Goal: Book appointment/travel/reservation

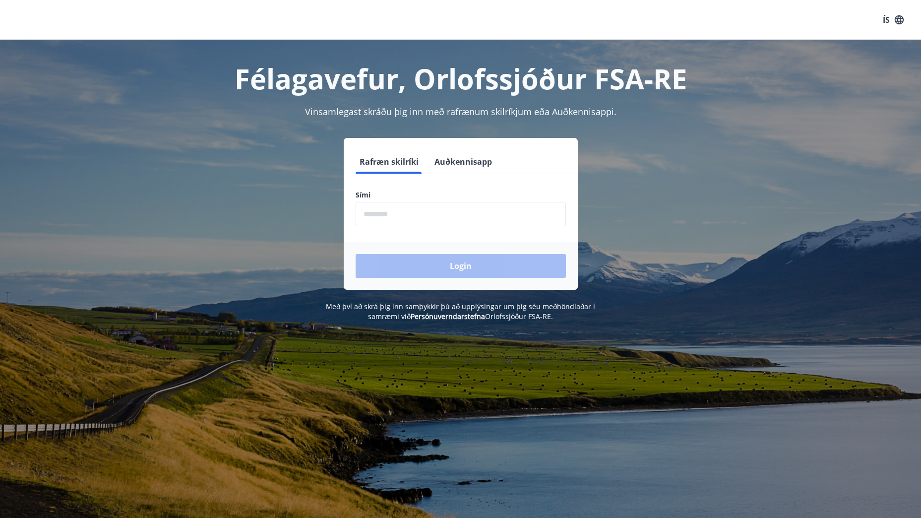
click at [442, 207] on input "phone" at bounding box center [461, 214] width 210 height 24
type input "********"
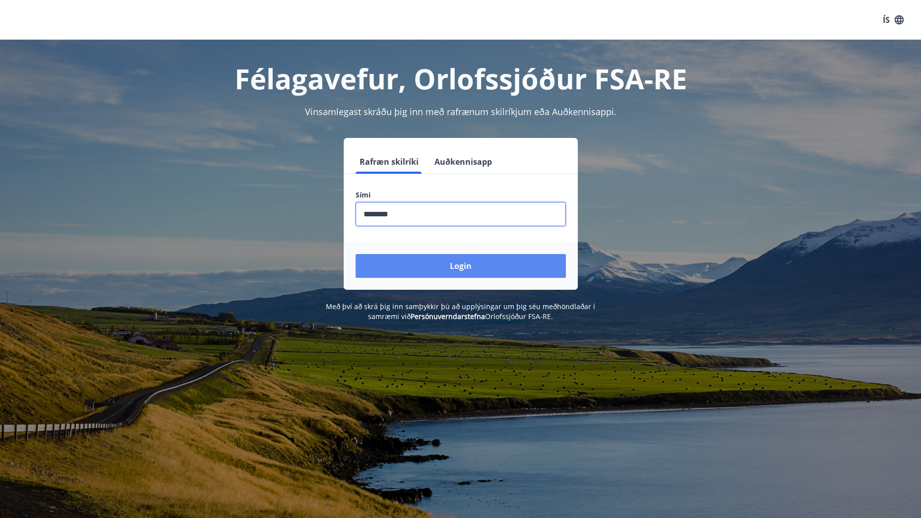
click at [450, 265] on button "Login" at bounding box center [461, 266] width 210 height 24
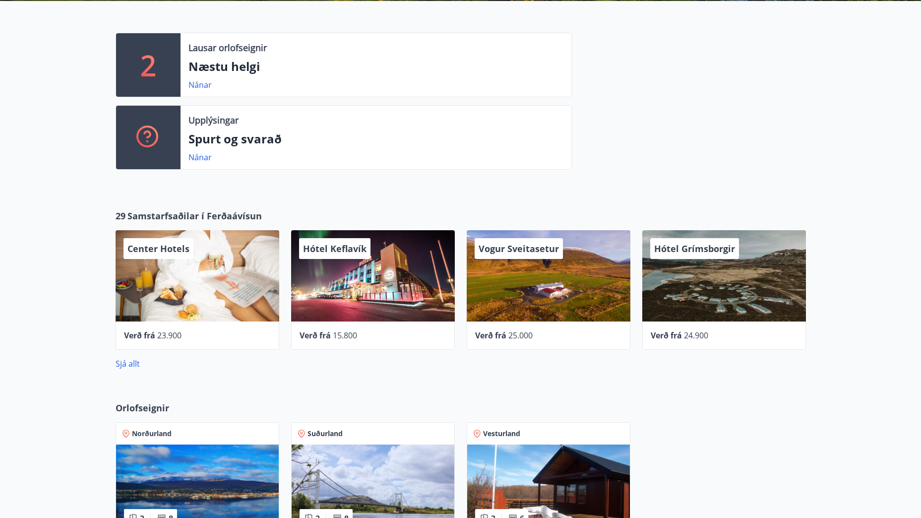
scroll to position [248, 0]
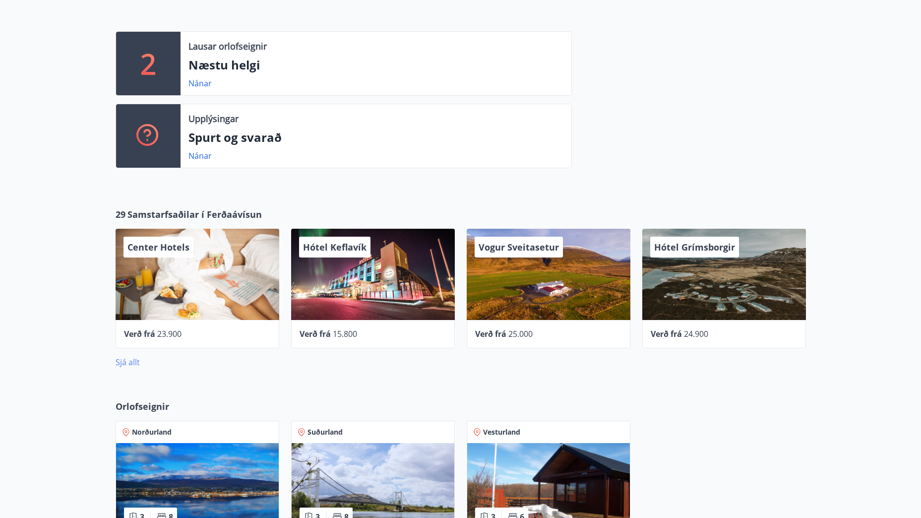
click at [134, 363] on link "Sjá allt" at bounding box center [128, 362] width 24 height 11
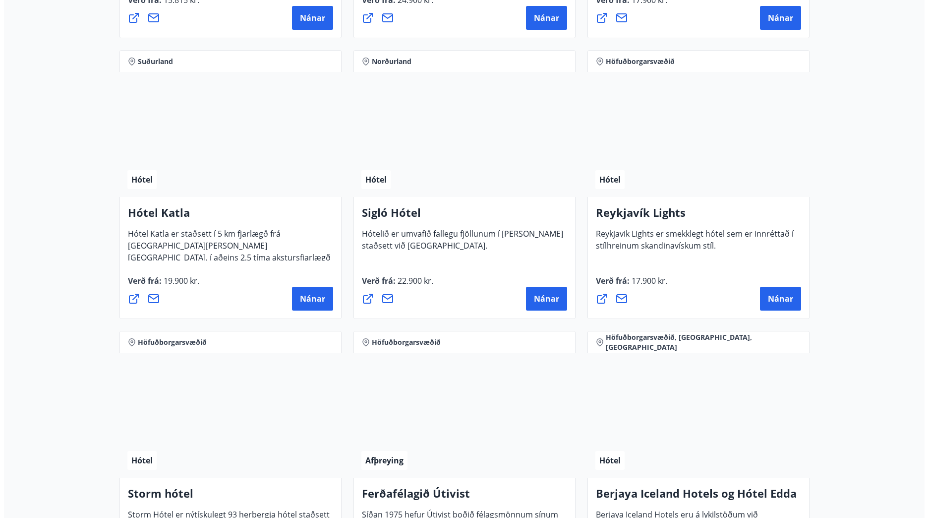
scroll to position [694, 0]
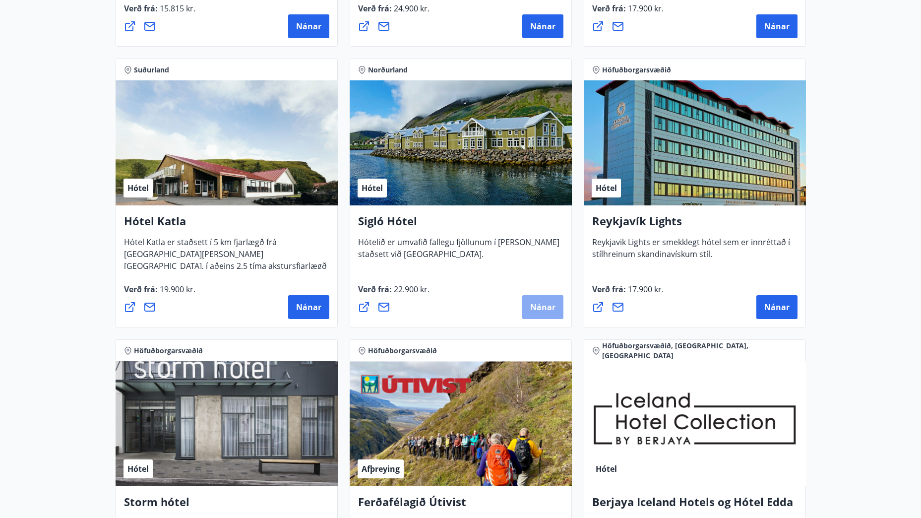
click at [540, 307] on span "Nánar" at bounding box center [542, 306] width 25 height 11
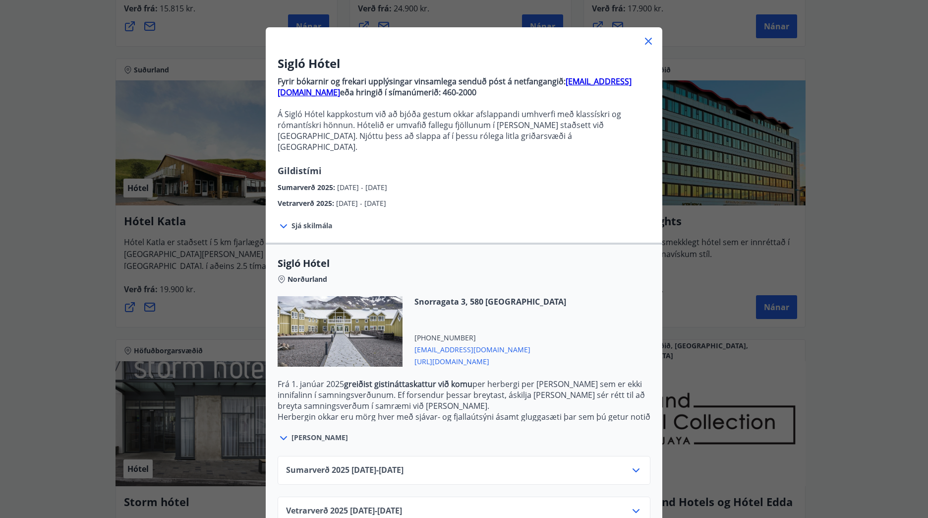
scroll to position [48, 0]
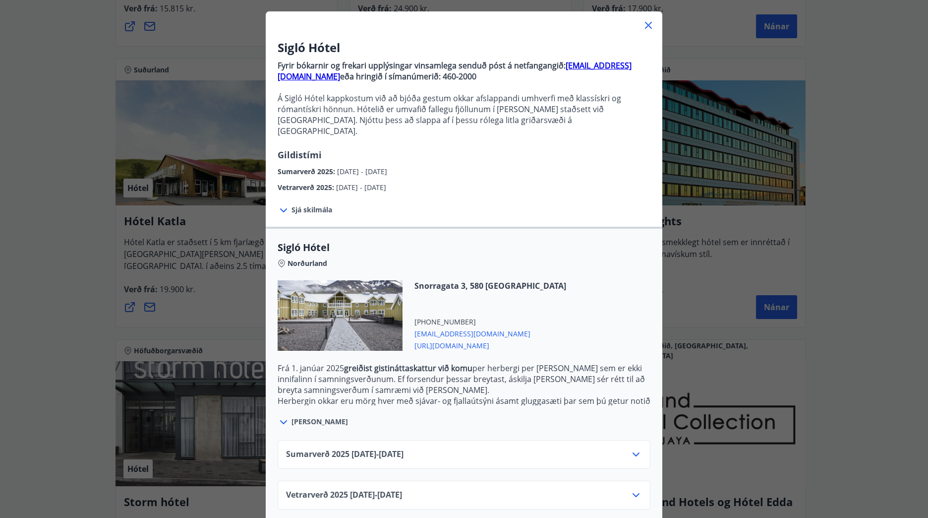
click at [633, 493] on icon at bounding box center [636, 495] width 7 height 4
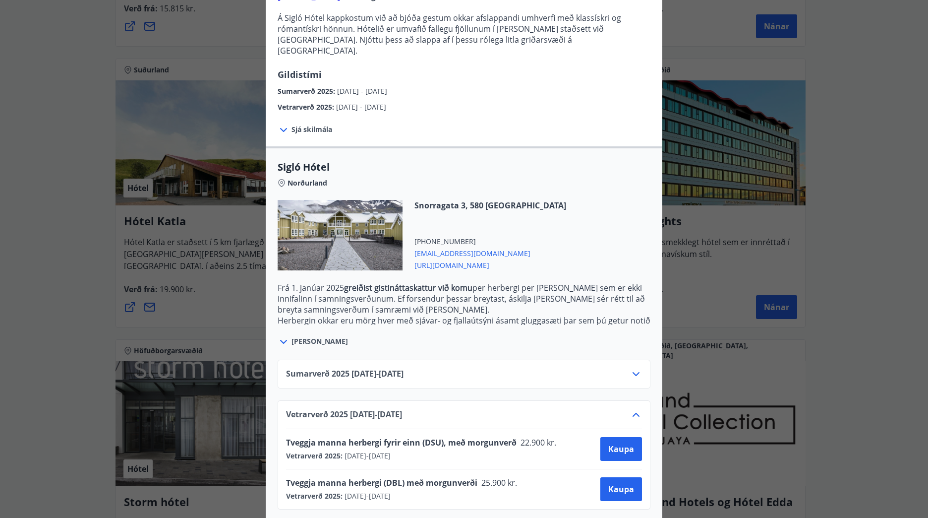
click at [281, 336] on icon at bounding box center [284, 342] width 12 height 12
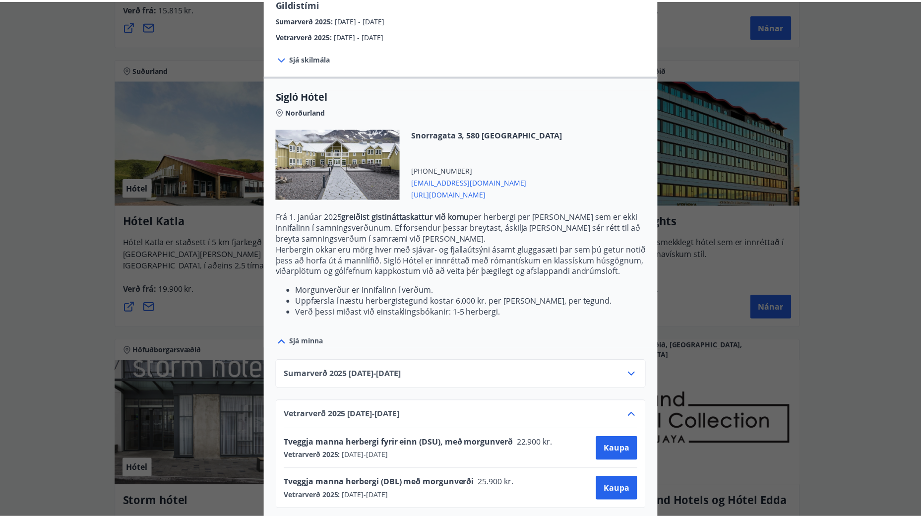
scroll to position [200, 0]
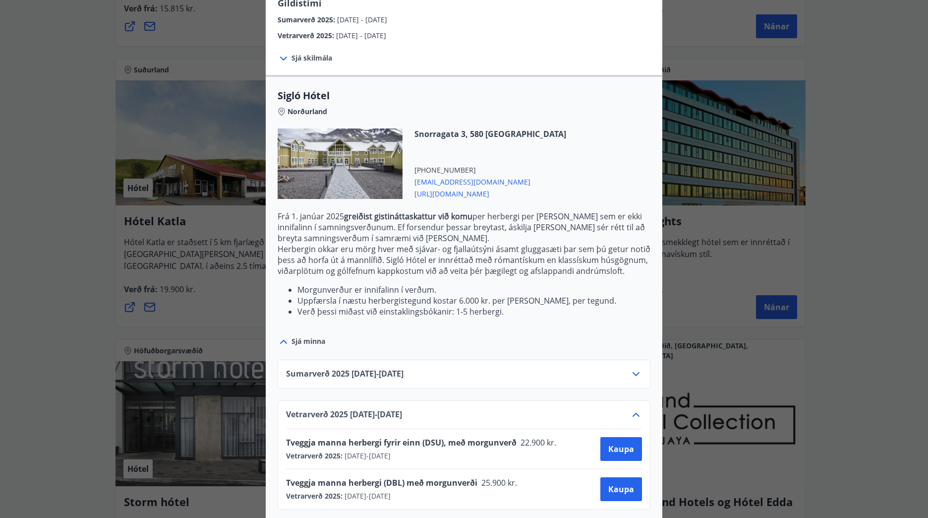
click at [876, 277] on div "Sigló Hótel Fyrir bókarnir og frekari upplýsingar vinsamlega senduð póst á netf…" at bounding box center [464, 59] width 928 height 518
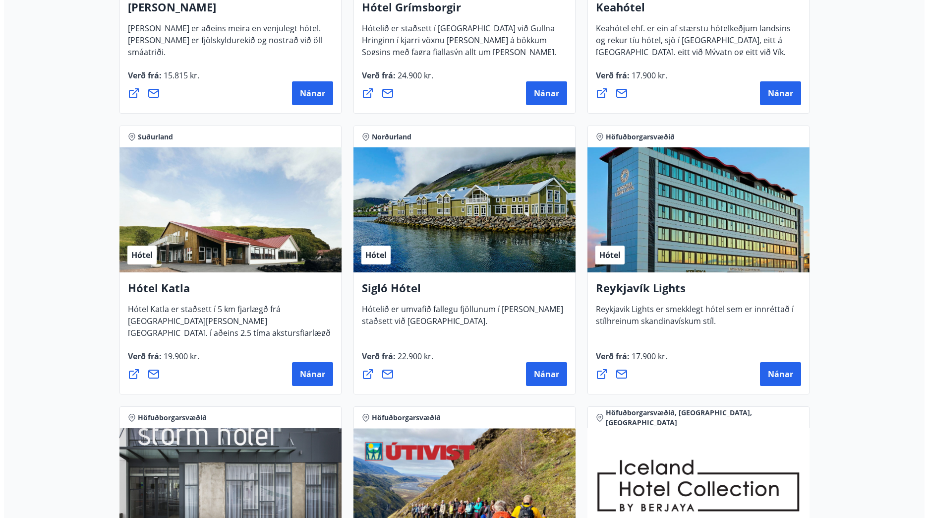
scroll to position [645, 0]
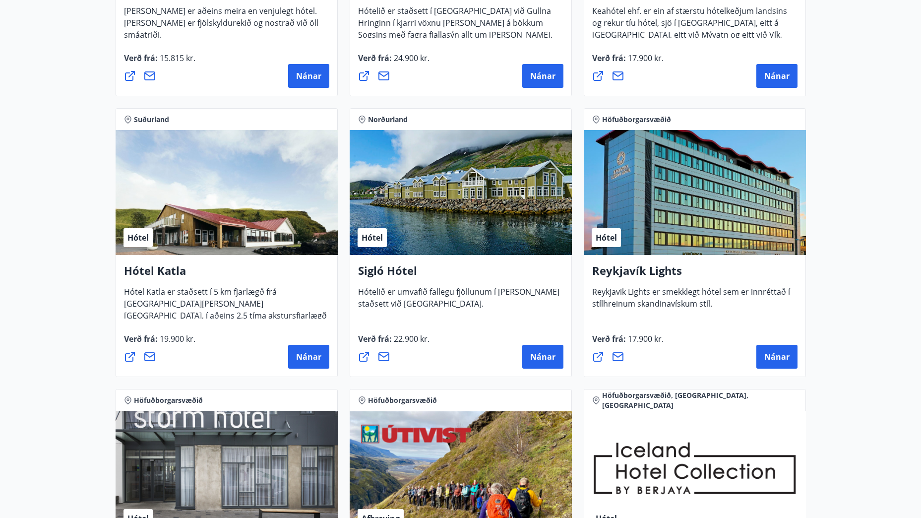
click at [477, 196] on div "Hótel" at bounding box center [461, 192] width 222 height 125
click at [539, 363] on button "Nánar" at bounding box center [542, 357] width 41 height 24
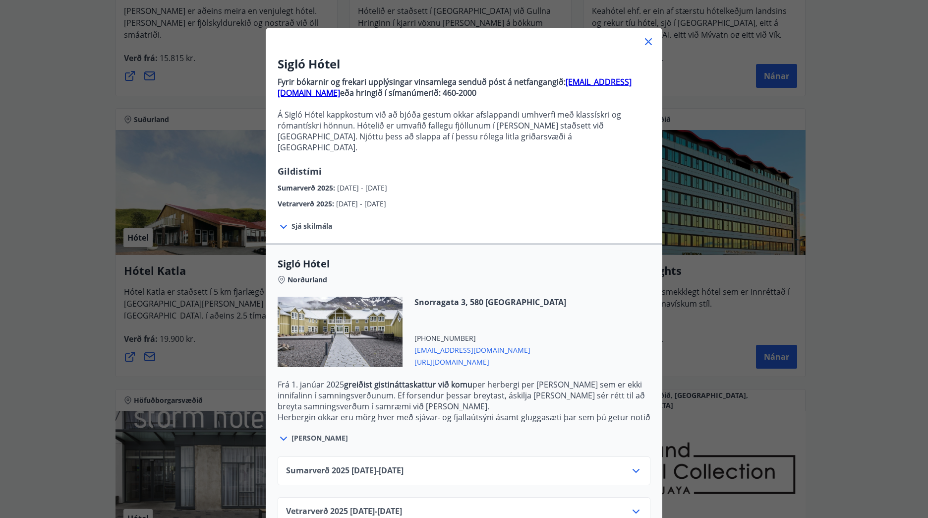
scroll to position [48, 0]
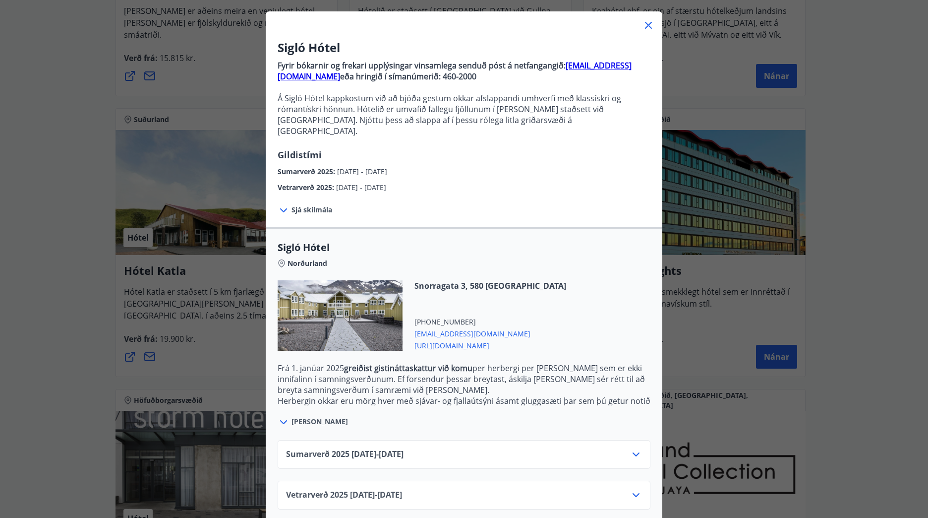
click at [630, 489] on icon at bounding box center [636, 495] width 12 height 12
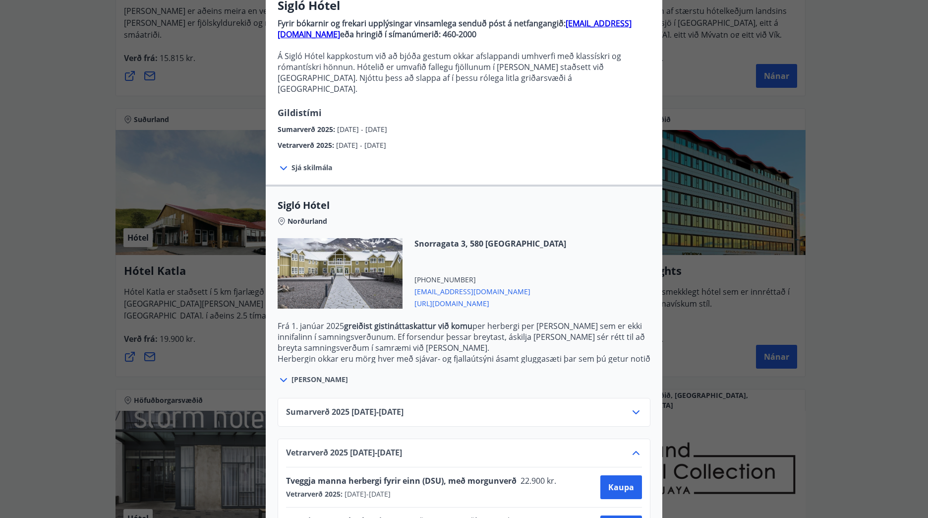
scroll to position [128, 0]
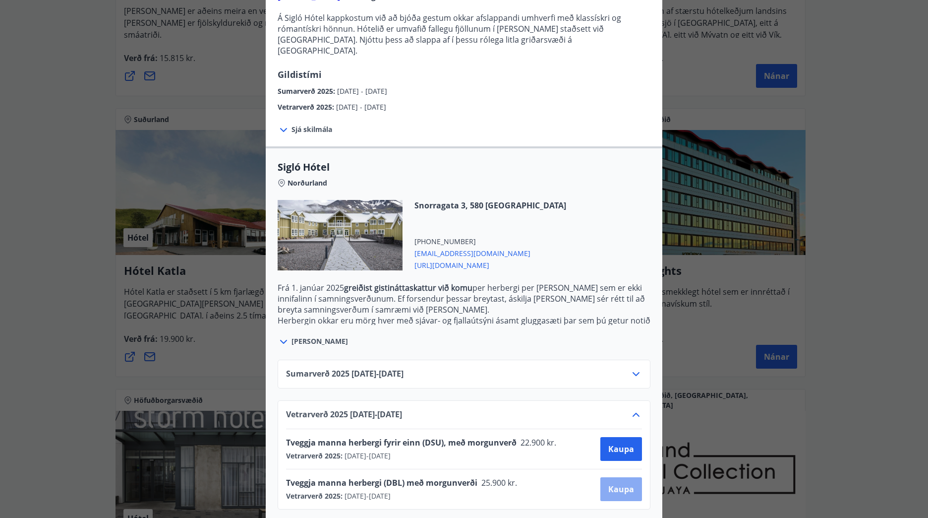
click at [621, 484] on button "Kaupa" at bounding box center [621, 489] width 42 height 24
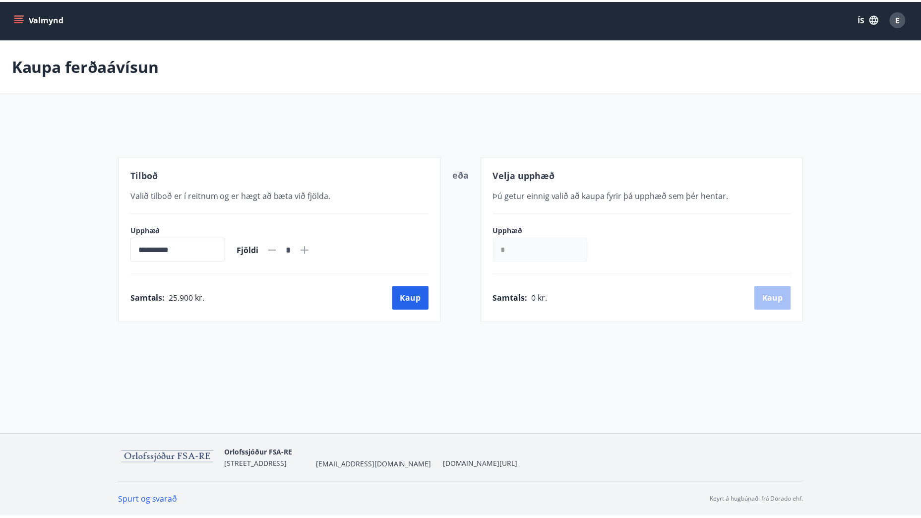
scroll to position [1, 0]
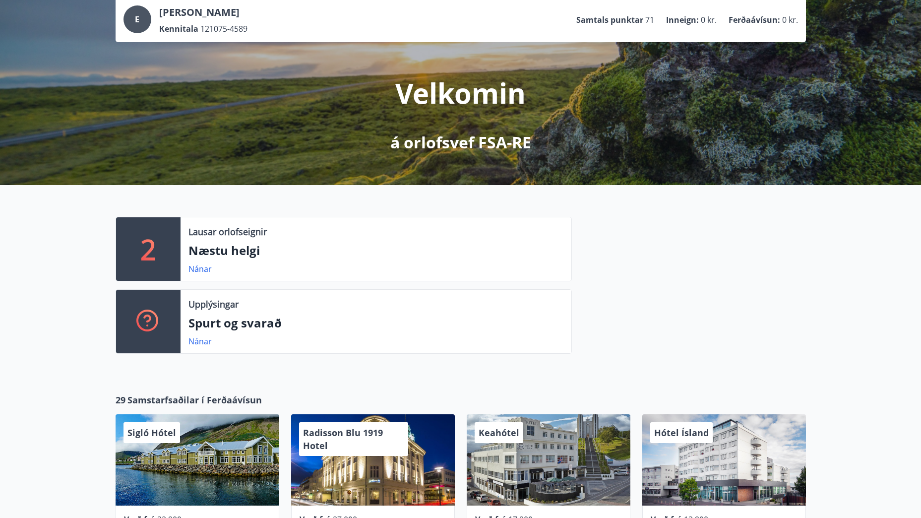
scroll to position [8, 0]
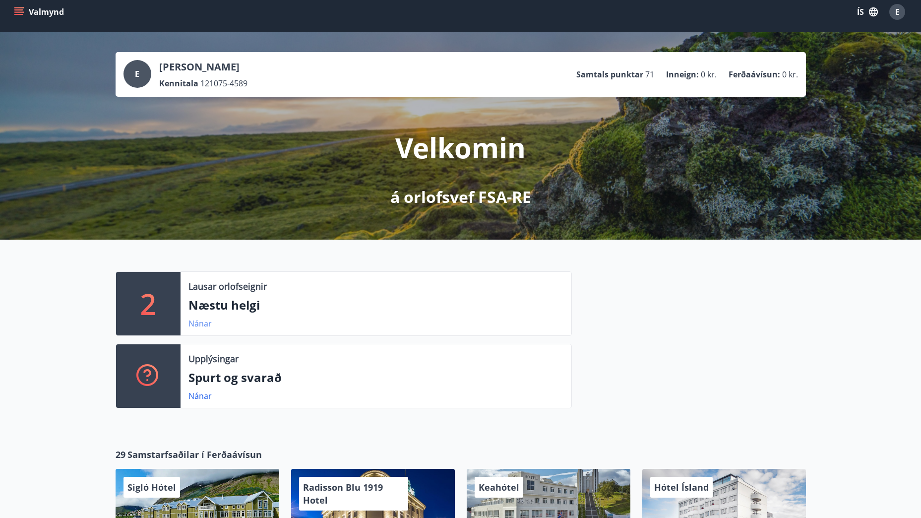
click at [190, 322] on link "Nánar" at bounding box center [199, 323] width 23 height 11
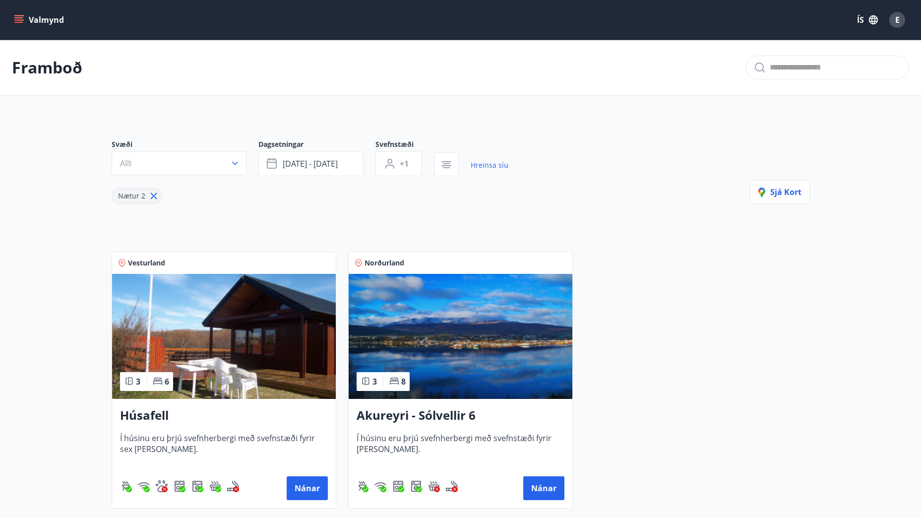
click at [60, 71] on p "Framboð" at bounding box center [47, 68] width 70 height 22
click at [212, 307] on img at bounding box center [224, 336] width 224 height 125
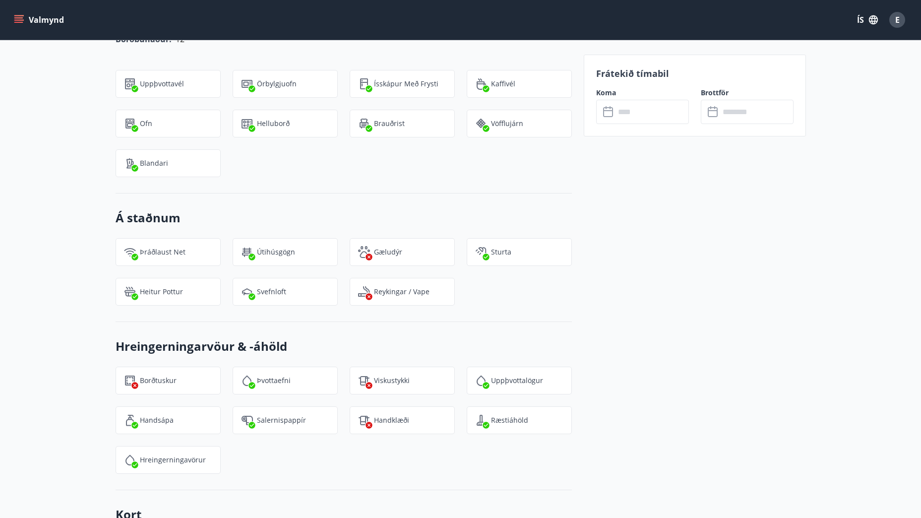
scroll to position [960, 0]
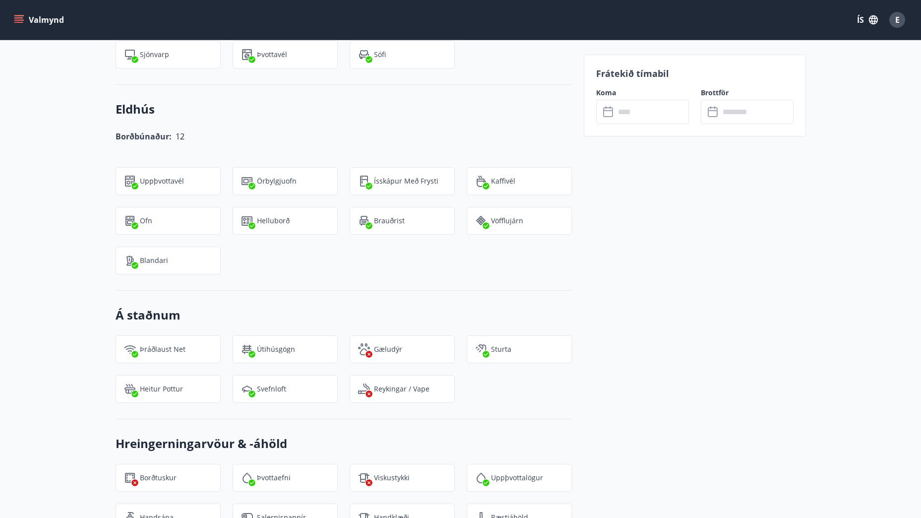
click at [31, 16] on button "Valmynd" at bounding box center [40, 20] width 56 height 18
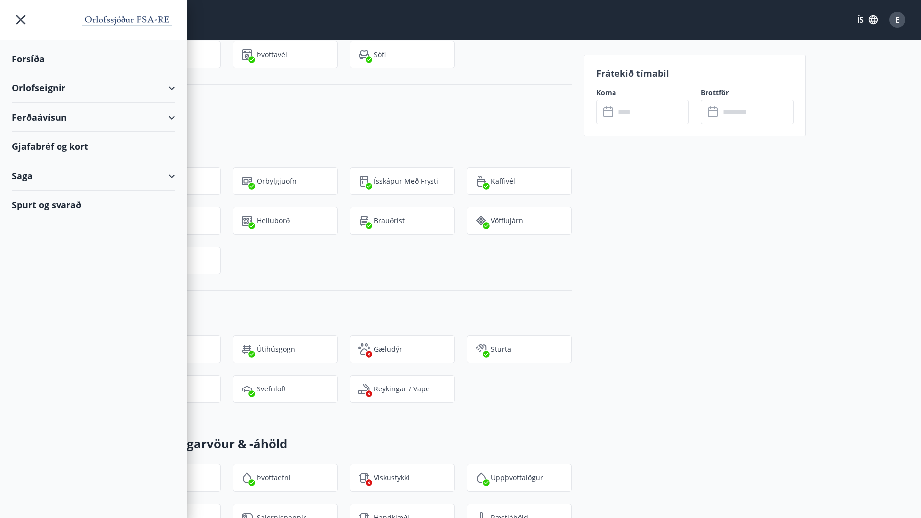
click at [26, 60] on div "Forsíða" at bounding box center [93, 58] width 163 height 29
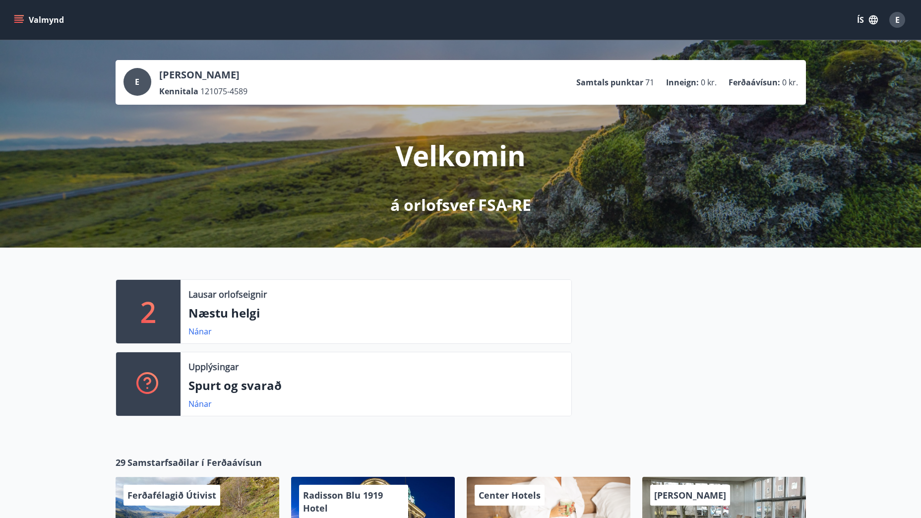
click at [18, 20] on icon "menu" at bounding box center [19, 19] width 11 height 1
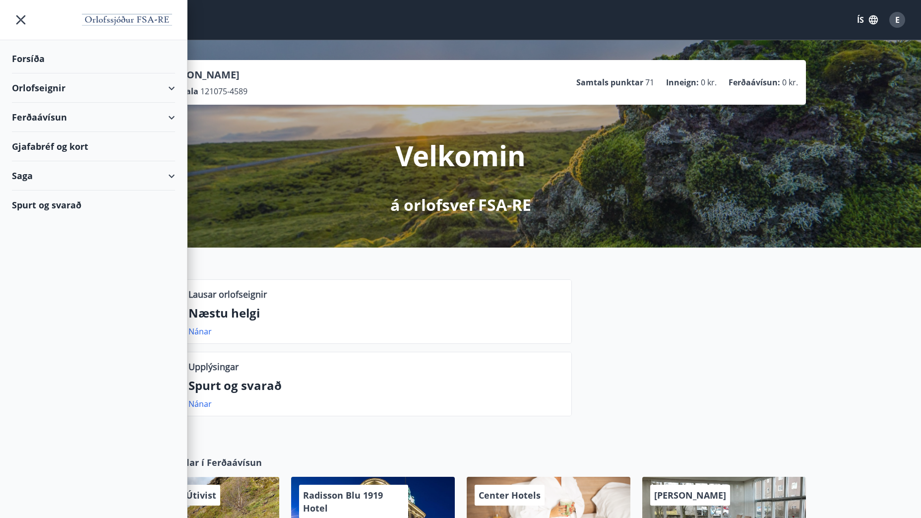
click at [172, 88] on div "Orlofseignir" at bounding box center [93, 87] width 163 height 29
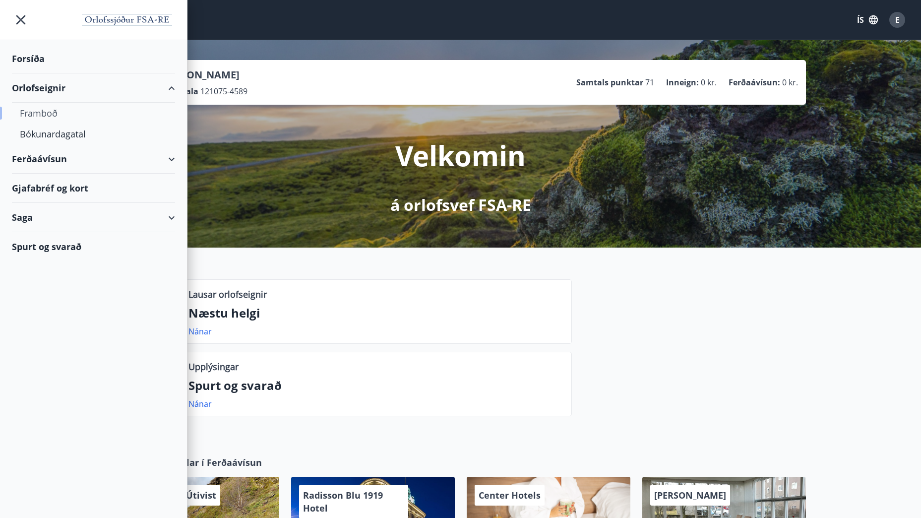
click at [37, 114] on div "Framboð" at bounding box center [93, 113] width 147 height 21
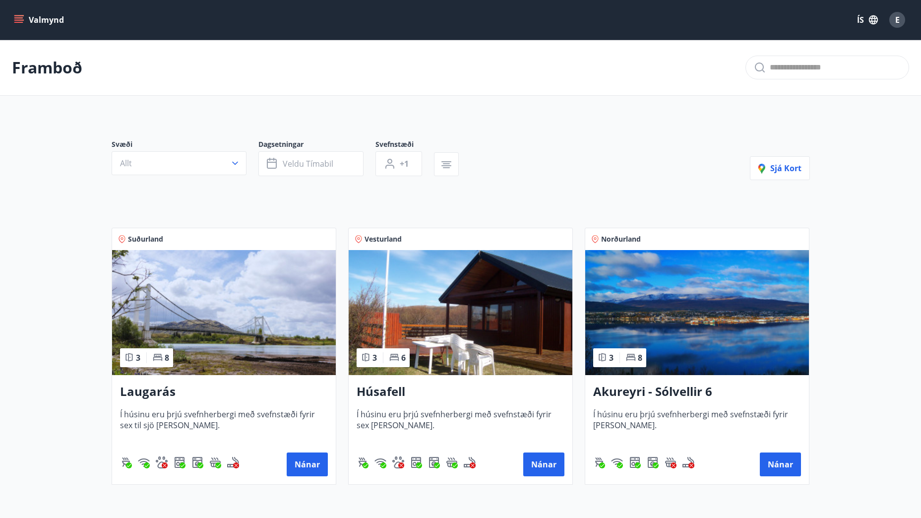
click at [704, 304] on img at bounding box center [697, 312] width 224 height 125
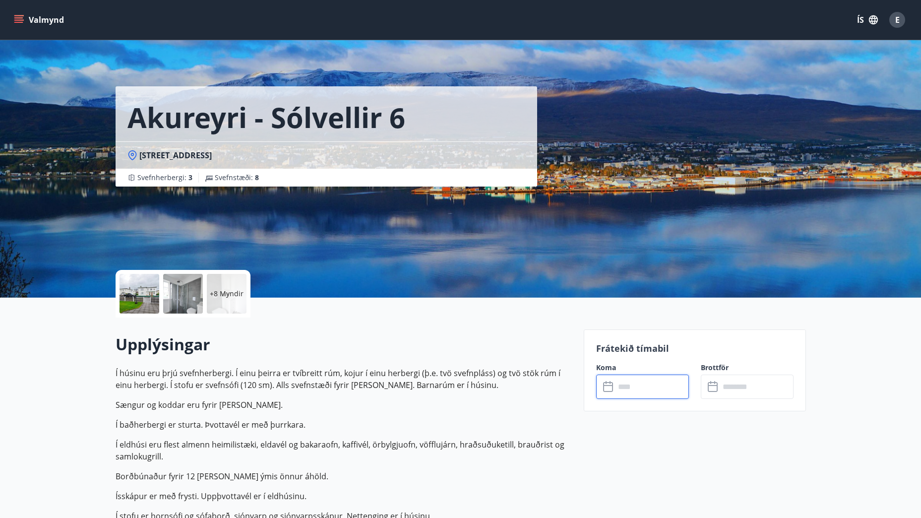
click at [635, 395] on input "text" at bounding box center [652, 386] width 74 height 24
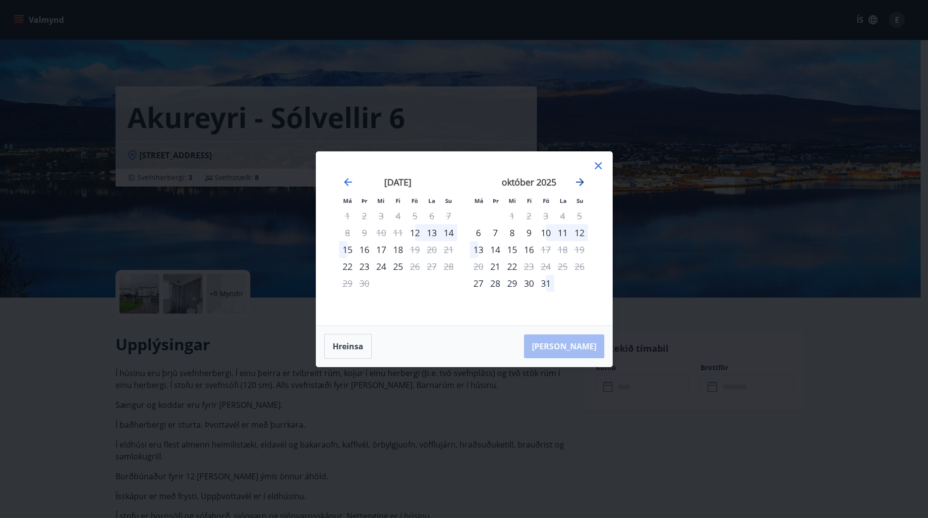
click at [579, 182] on icon "Move forward to switch to the next month." at bounding box center [580, 182] width 12 height 12
click at [49, 114] on div "Má Þr Mi Fi Fö La Su Má Þr Mi Fi Fö La Su [DATE] 1 2 3 4 5 6 7 8 9 10 11 12 13 …" at bounding box center [464, 259] width 928 height 518
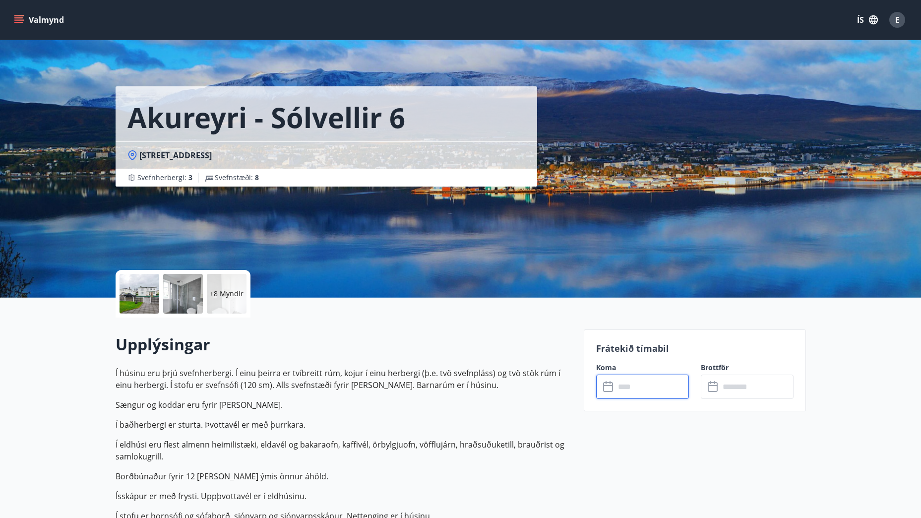
click at [642, 393] on input "text" at bounding box center [652, 386] width 74 height 24
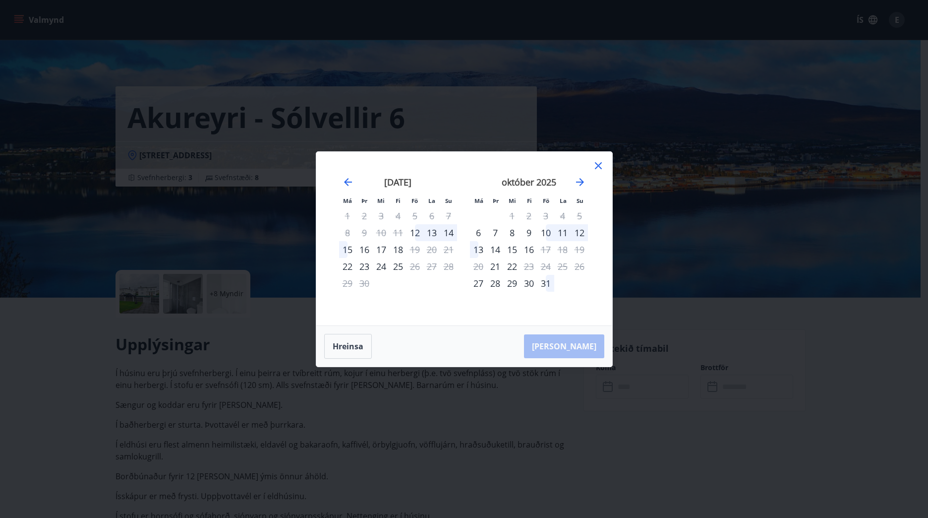
click at [586, 183] on div "október 2025" at bounding box center [529, 186] width 118 height 44
click at [579, 180] on icon "Move forward to switch to the next month." at bounding box center [580, 182] width 12 height 12
click at [580, 183] on icon "Move forward to switch to the next month." at bounding box center [580, 182] width 12 height 12
click at [602, 166] on icon at bounding box center [599, 166] width 12 height 12
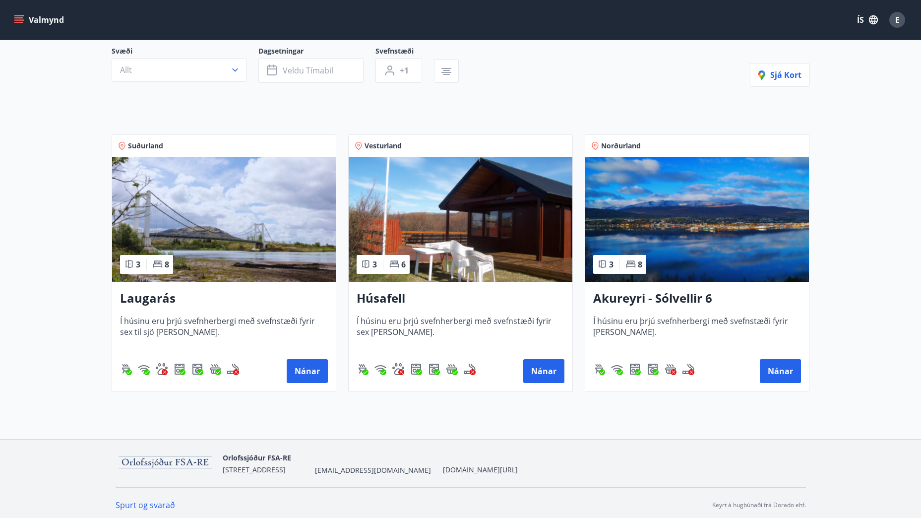
scroll to position [98, 0]
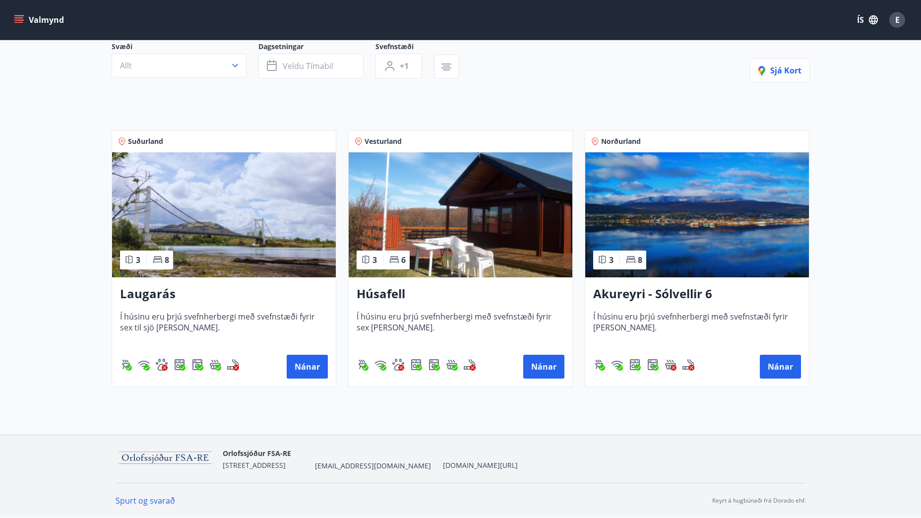
click at [482, 202] on img at bounding box center [461, 214] width 224 height 125
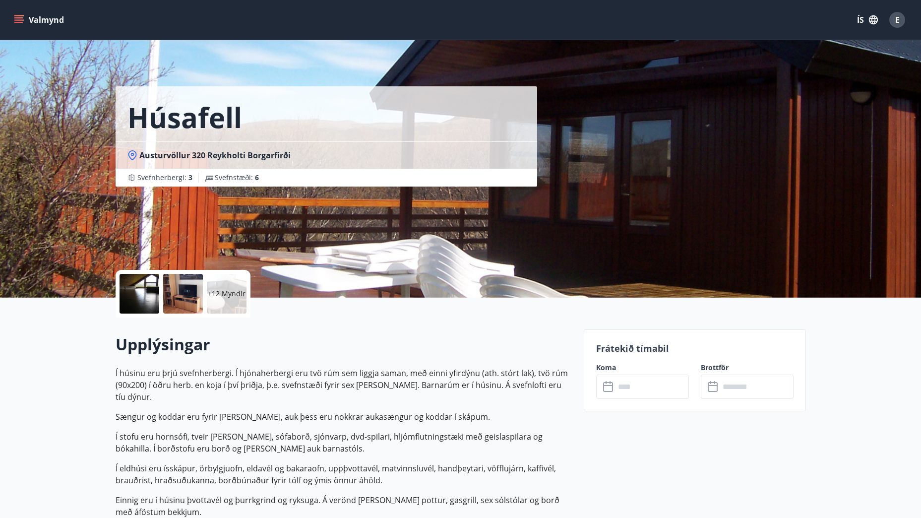
click at [226, 294] on p "+12 Myndir" at bounding box center [227, 294] width 38 height 10
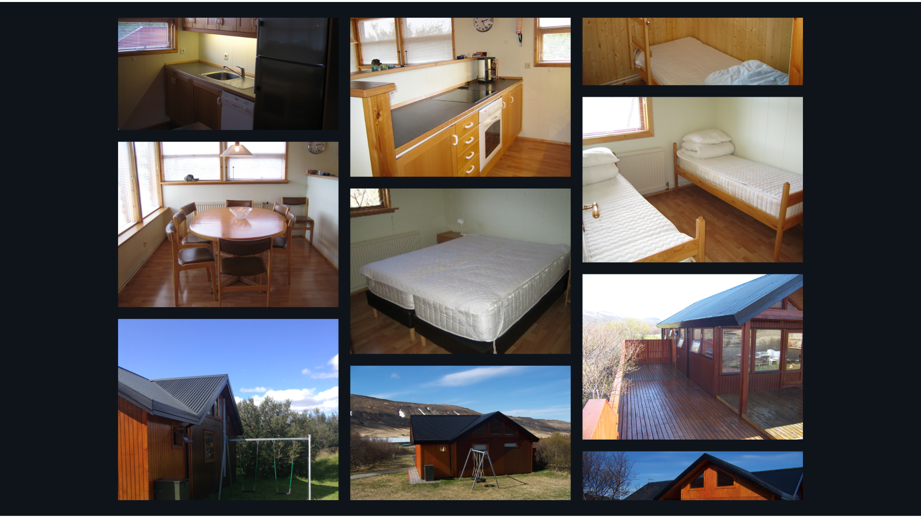
scroll to position [446, 0]
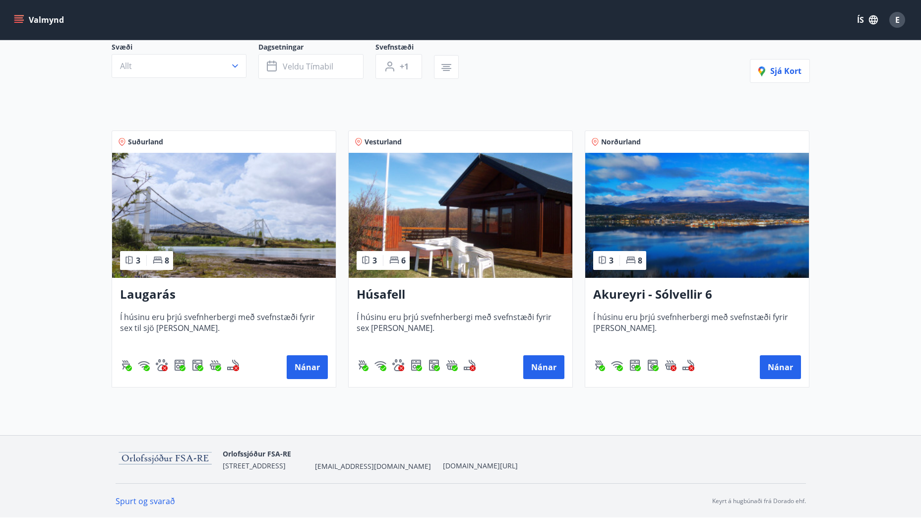
scroll to position [98, 0]
click at [228, 196] on img at bounding box center [224, 214] width 224 height 125
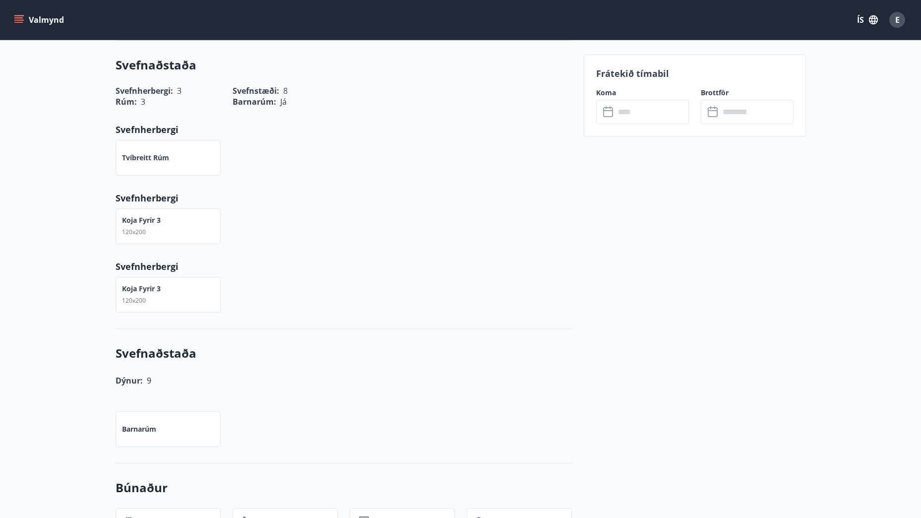
scroll to position [524, 0]
